Goal: Information Seeking & Learning: Learn about a topic

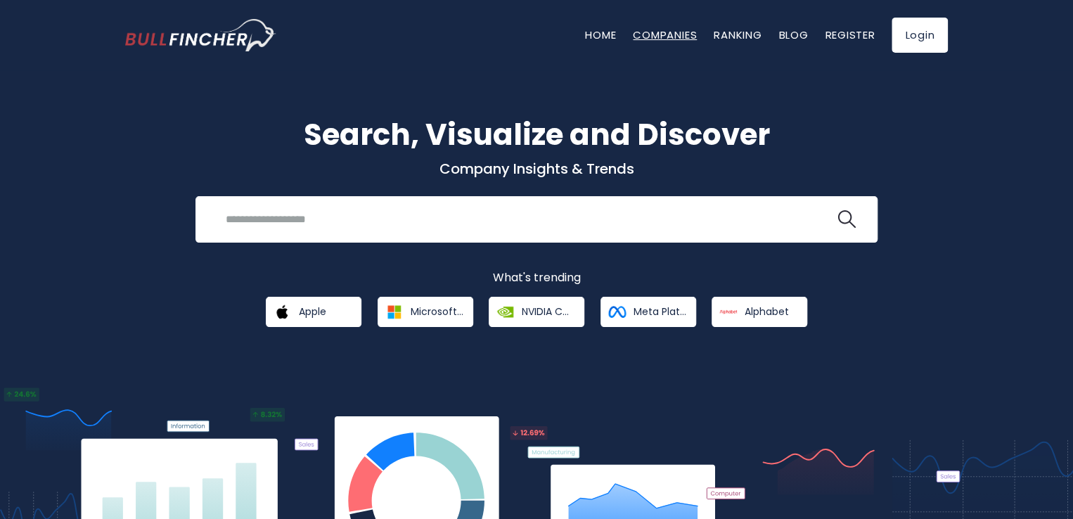
click at [664, 37] on link "Companies" at bounding box center [665, 34] width 64 height 15
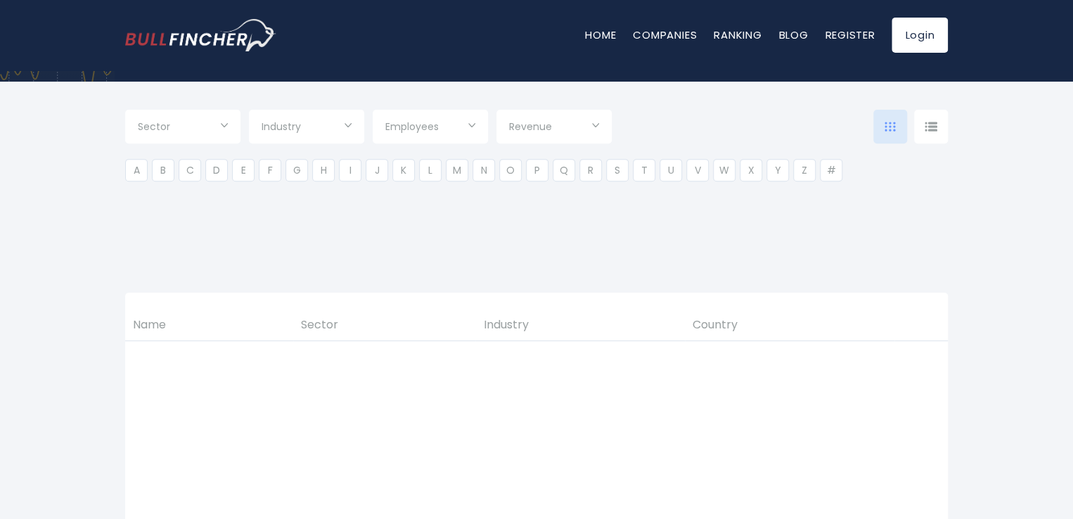
type input "***"
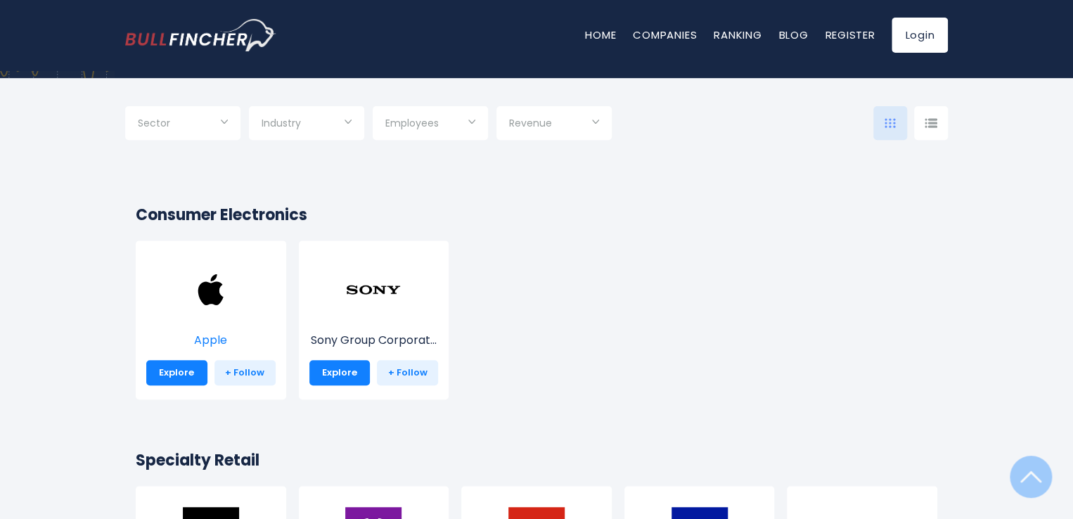
scroll to position [281, 0]
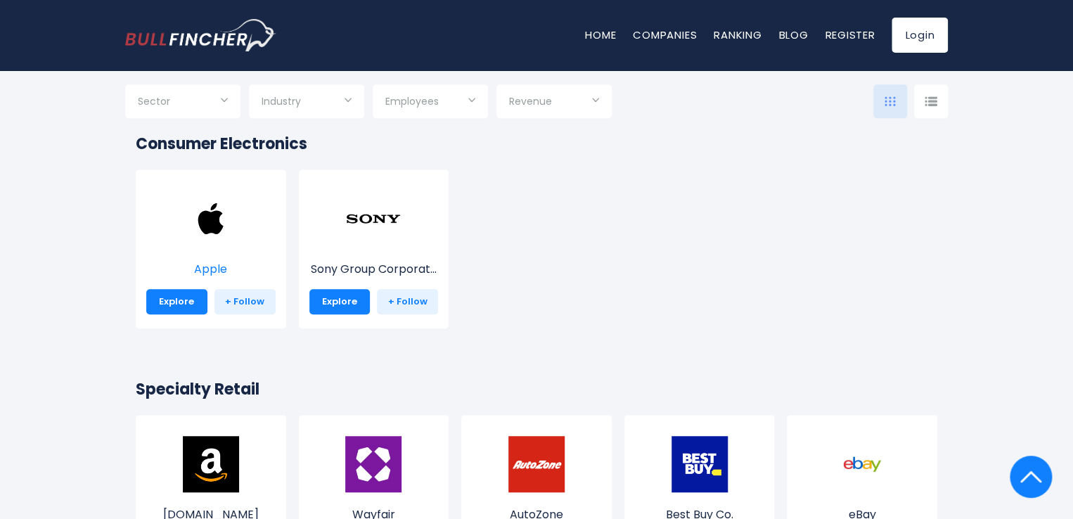
click at [217, 226] on img at bounding box center [211, 219] width 56 height 56
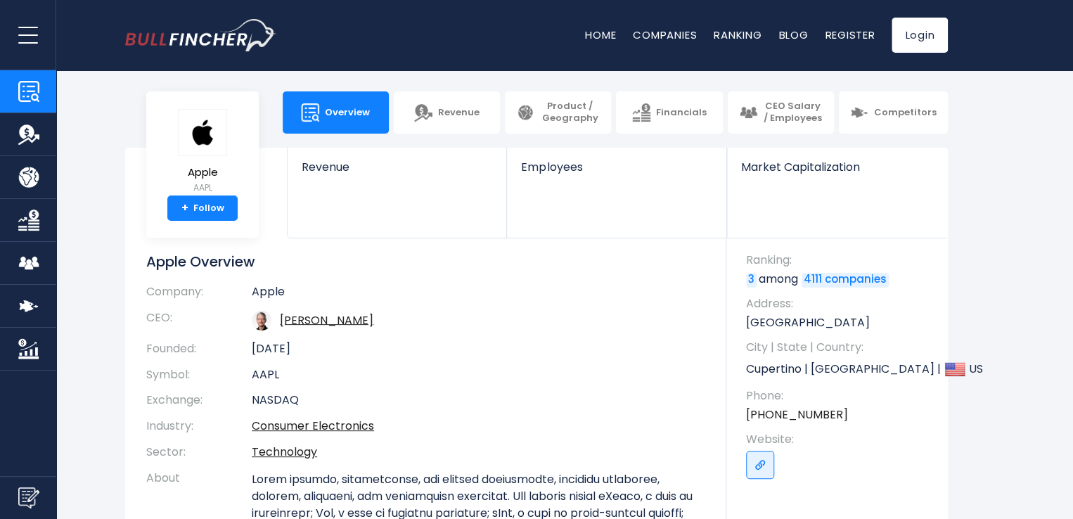
click at [742, 36] on link "Ranking" at bounding box center [738, 34] width 48 height 15
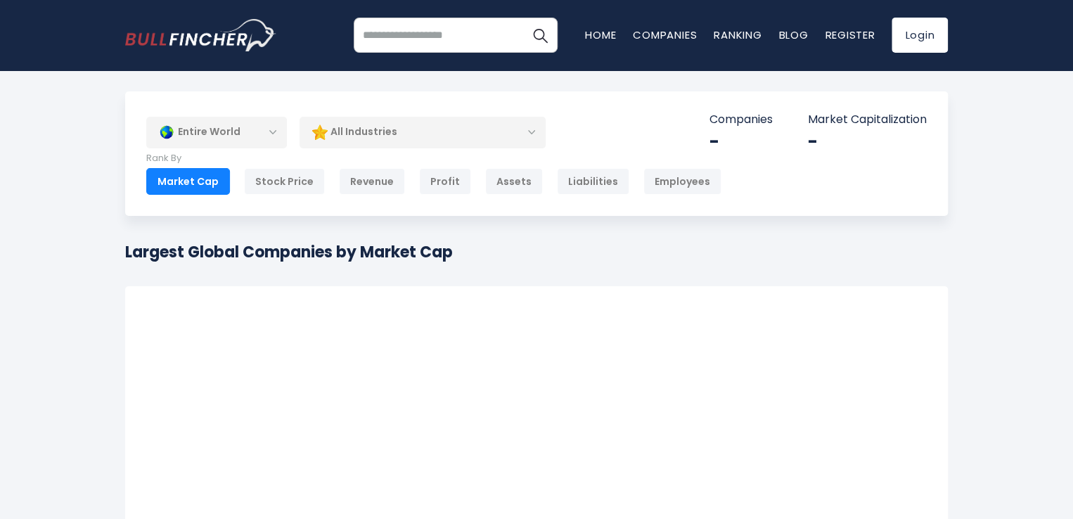
drag, startPoint x: 271, startPoint y: 252, endPoint x: 482, endPoint y: 255, distance: 210.9
click at [482, 255] on div "Largest Global Companies by Market Cap Convert USD to local currency" at bounding box center [536, 257] width 823 height 34
click at [380, 131] on div "All Industries" at bounding box center [423, 132] width 246 height 32
